Goal: Navigation & Orientation: Find specific page/section

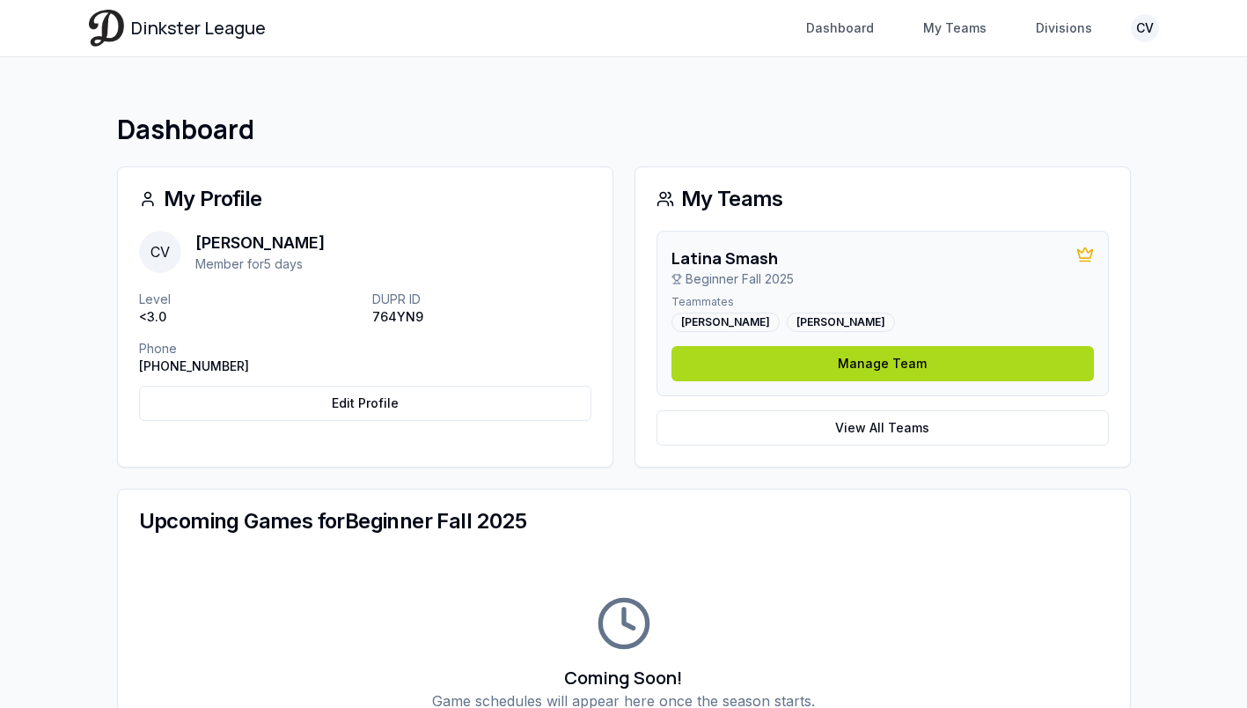
scroll to position [35, 0]
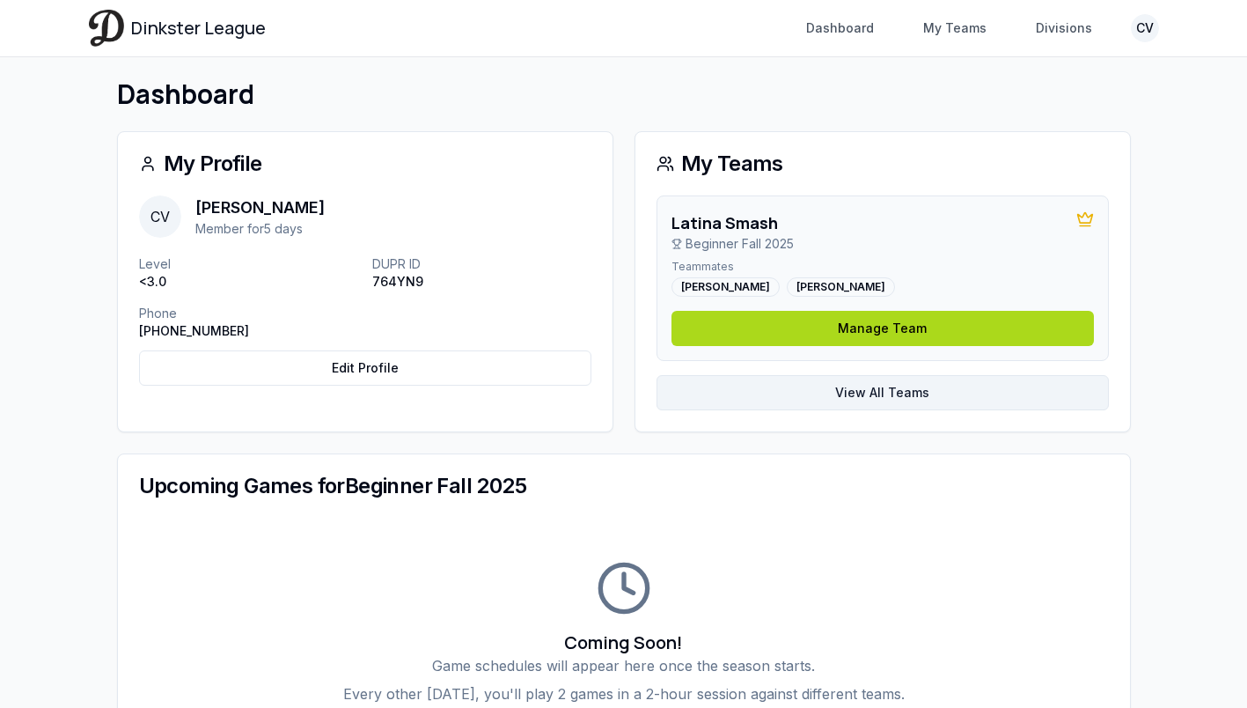
click at [877, 395] on link "View All Teams" at bounding box center [883, 392] width 452 height 35
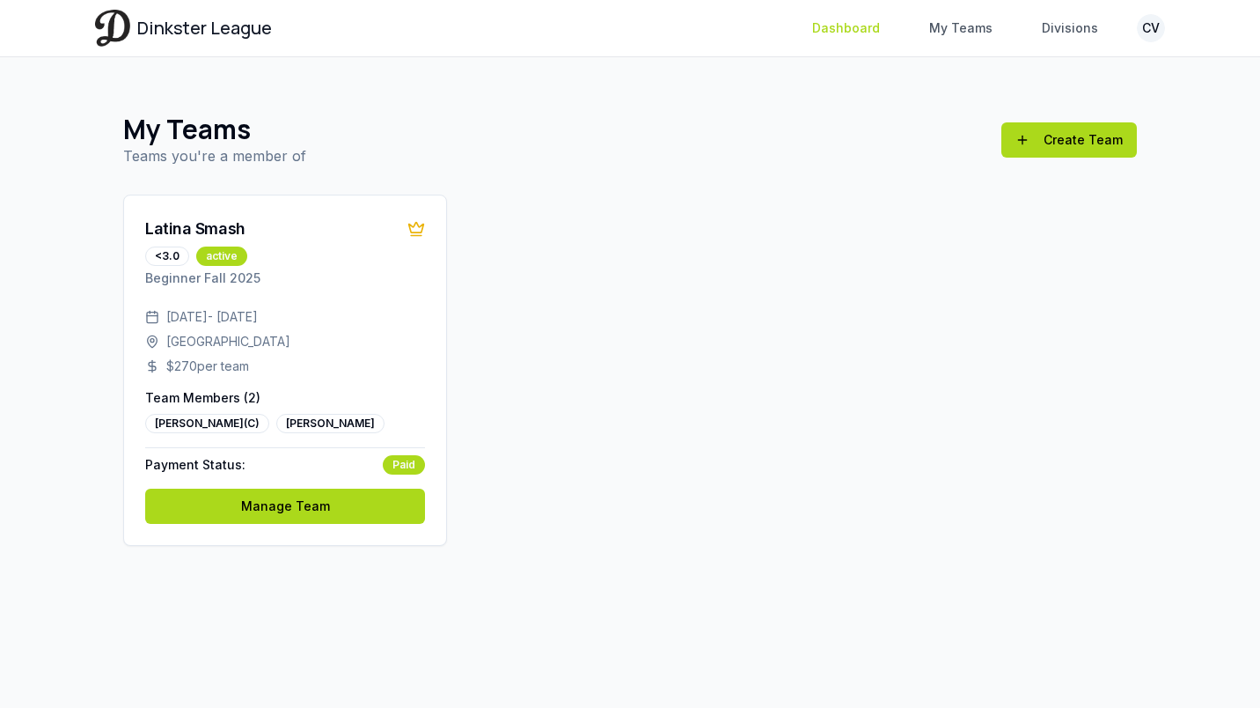
click at [863, 38] on link "Dashboard" at bounding box center [846, 28] width 89 height 32
